Goal: Use online tool/utility: Utilize a website feature to perform a specific function

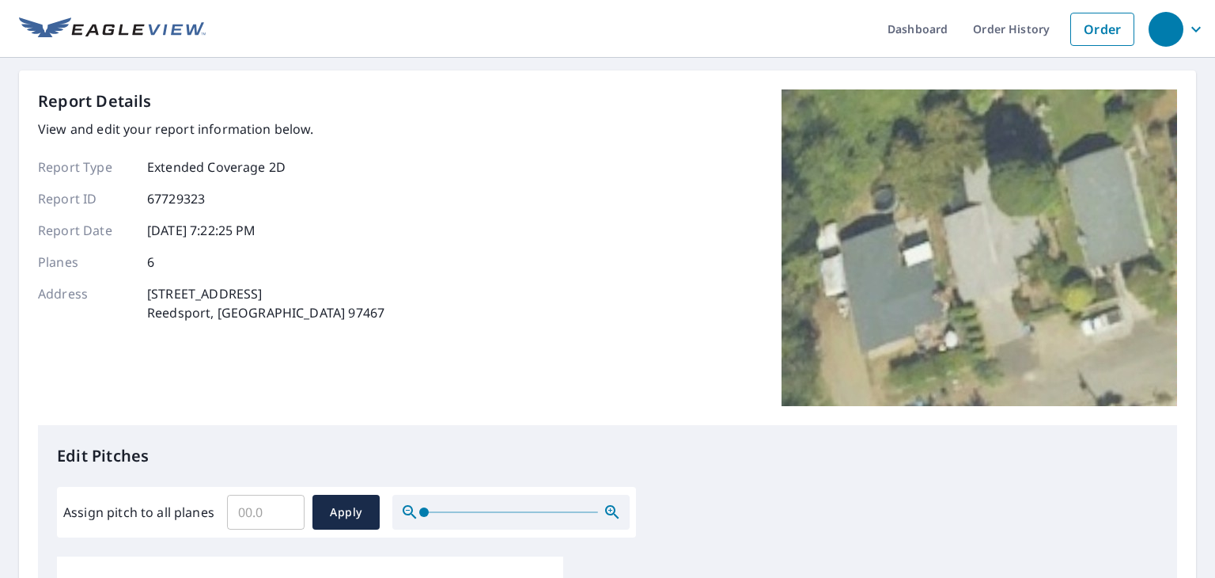
click at [260, 507] on input "Assign pitch to all planes" at bounding box center [266, 512] width 78 height 44
type input "8"
click at [335, 513] on span "Apply" at bounding box center [346, 512] width 42 height 20
type input "8"
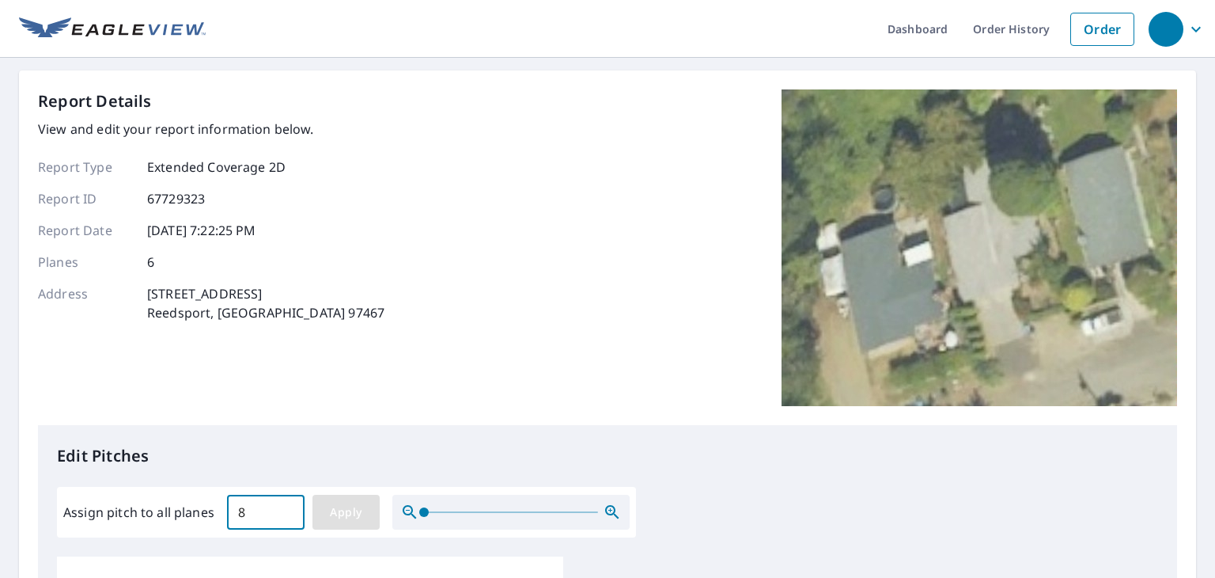
type input "8"
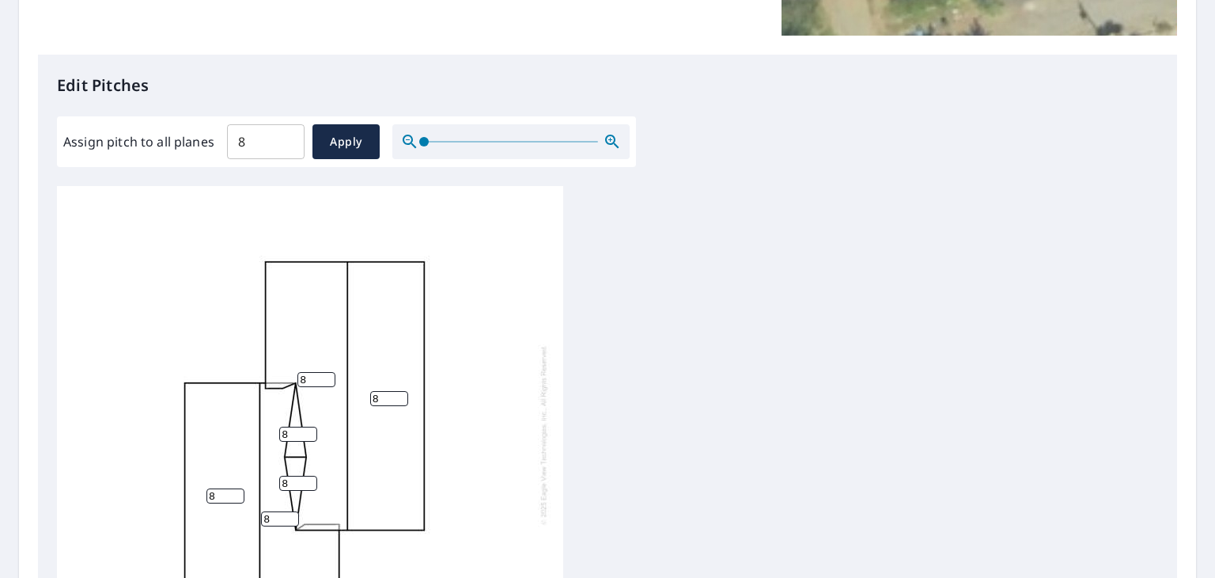
scroll to position [237, 0]
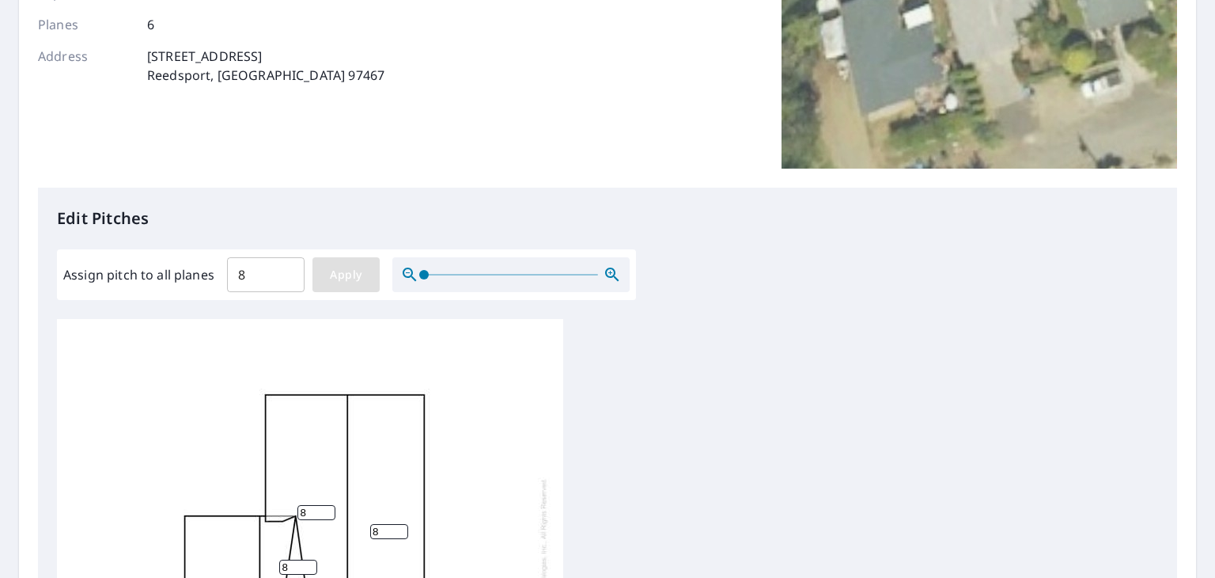
click at [358, 272] on span "Apply" at bounding box center [346, 275] width 42 height 20
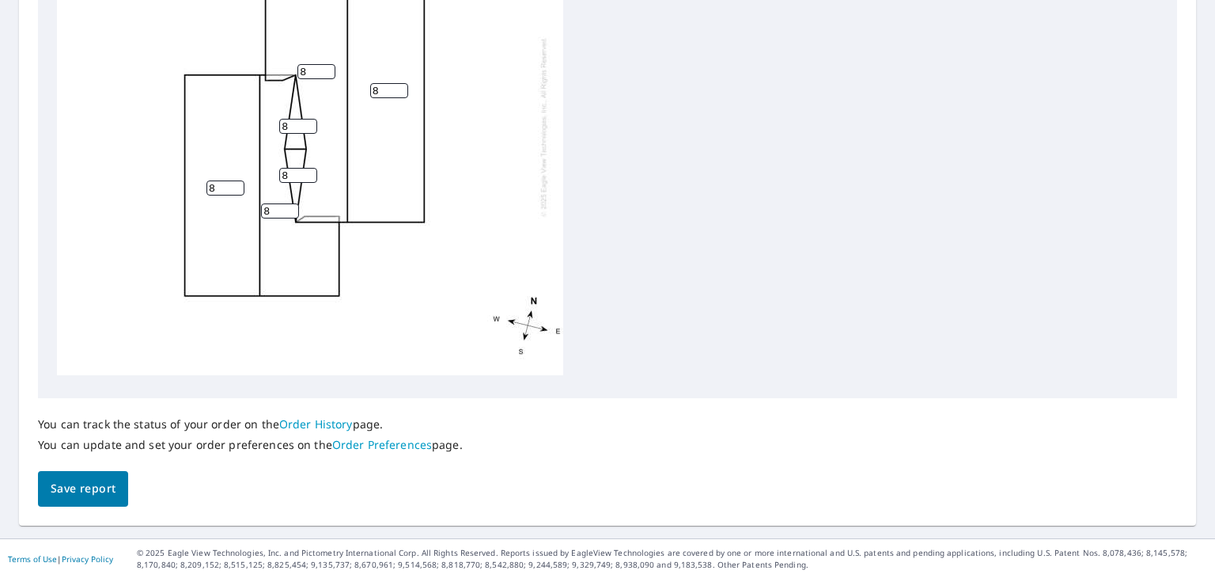
click at [90, 482] on span "Save report" at bounding box center [83, 489] width 65 height 20
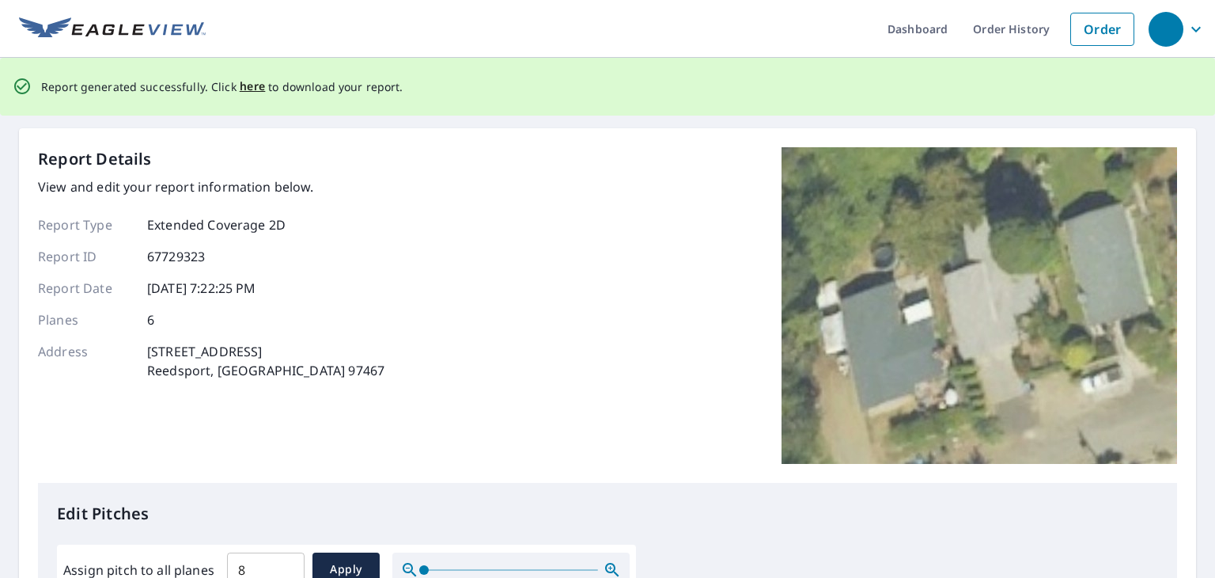
scroll to position [0, 0]
click at [247, 81] on span "here" at bounding box center [253, 87] width 26 height 20
click at [249, 87] on span "here" at bounding box center [253, 87] width 26 height 20
